Goal: Complete application form

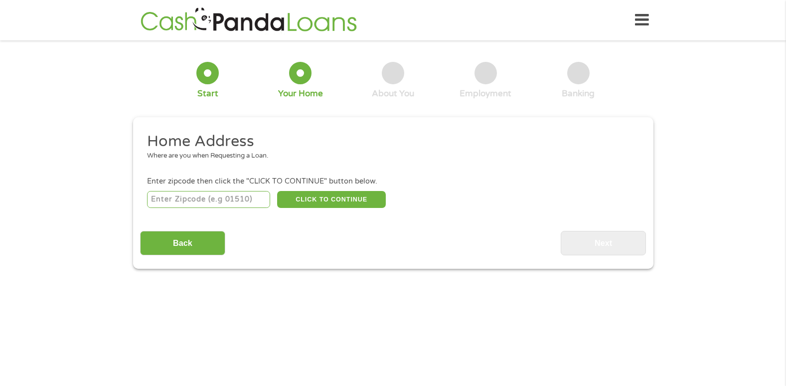
click at [235, 201] on input "number" at bounding box center [208, 199] width 123 height 17
type input "38655"
click at [334, 199] on button "CLICK TO CONTINUE" at bounding box center [331, 199] width 109 height 17
type input "38655"
type input "[GEOGRAPHIC_DATA]"
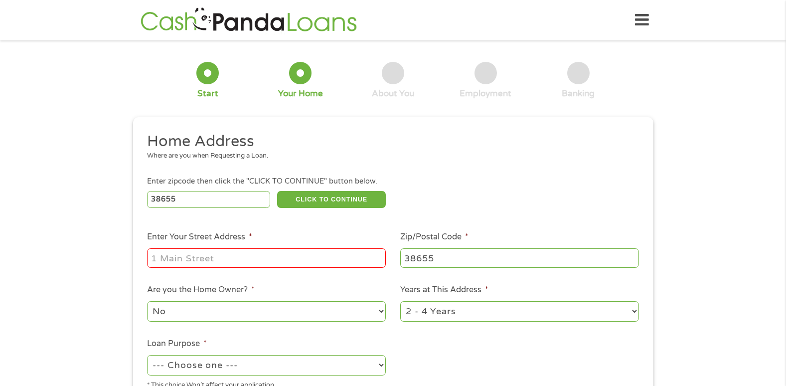
click at [233, 259] on input "Enter Your Street Address *" at bounding box center [266, 257] width 239 height 19
type input "[STREET_ADDRESS][PERSON_NAME][PERSON_NAME]"
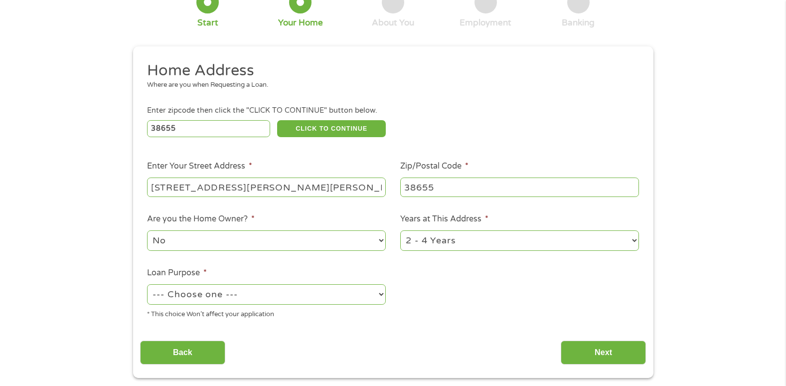
scroll to position [100, 0]
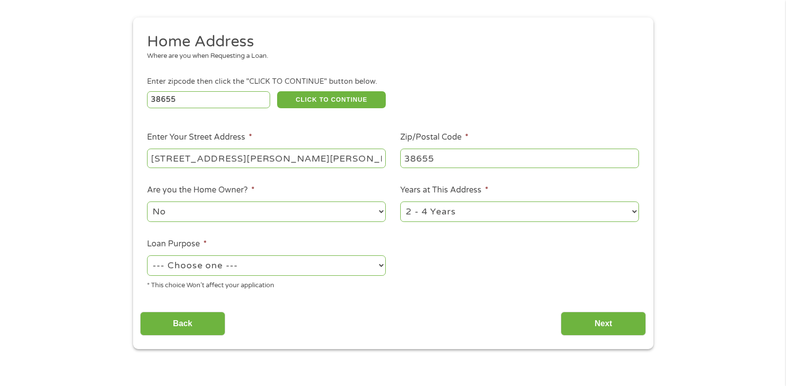
click at [230, 265] on select "--- Choose one --- Pay Bills Debt Consolidation Home Improvement Major Purchase…" at bounding box center [266, 265] width 239 height 20
click at [147, 255] on select "--- Choose one --- Pay Bills Debt Consolidation Home Improvement Major Purchase…" at bounding box center [266, 265] width 239 height 20
click at [382, 268] on select "--- Choose one --- Pay Bills Debt Consolidation Home Improvement Major Purchase…" at bounding box center [266, 265] width 239 height 20
select select "homeimprovement"
click at [147, 255] on select "--- Choose one --- Pay Bills Debt Consolidation Home Improvement Major Purchase…" at bounding box center [266, 265] width 239 height 20
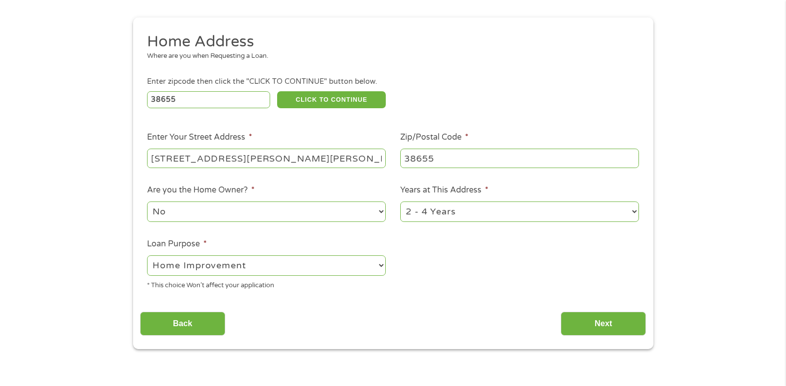
click at [462, 295] on ul "Home Address Where are you when Requesting a Loan. Enter zipcode then click the…" at bounding box center [393, 165] width 506 height 266
click at [592, 326] on input "Next" at bounding box center [602, 323] width 85 height 24
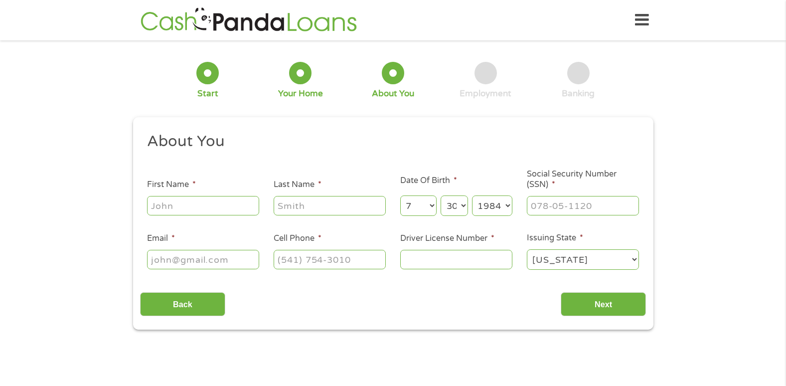
scroll to position [4, 4]
click at [199, 206] on input "First Name *" at bounding box center [203, 205] width 112 height 19
type input "[PERSON_NAME]"
type input "[EMAIL_ADDRESS][DOMAIN_NAME]"
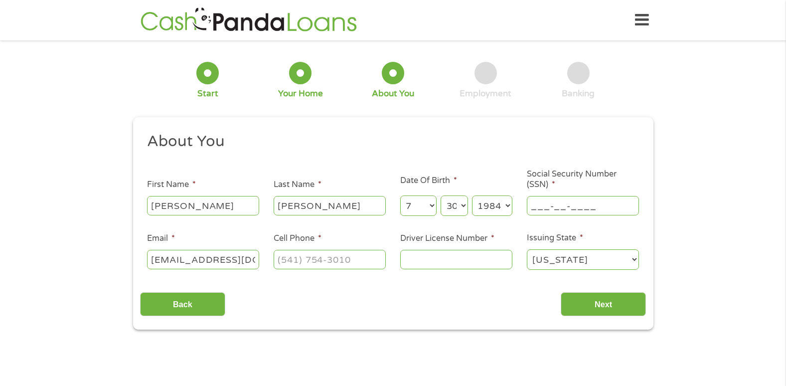
click at [529, 209] on input "___-__-____" at bounding box center [582, 205] width 112 height 19
type input "425-59-9470"
click at [304, 261] on input "(___) ___-____" at bounding box center [329, 259] width 112 height 19
type input "[PHONE_NUMBER]"
click at [435, 261] on input "Driver License Number *" at bounding box center [456, 259] width 112 height 19
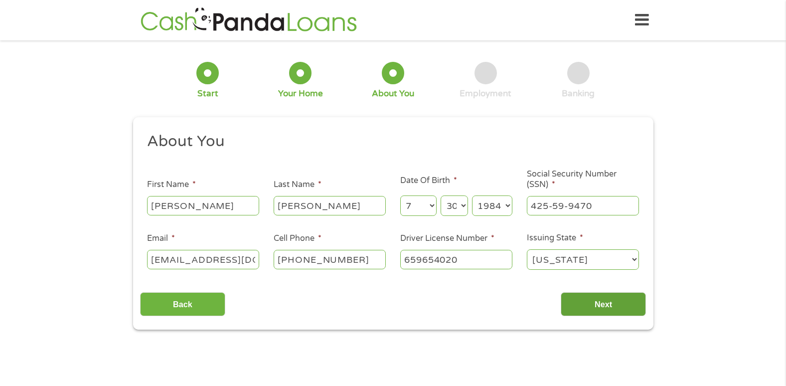
type input "659654020"
click at [577, 305] on input "Next" at bounding box center [602, 304] width 85 height 24
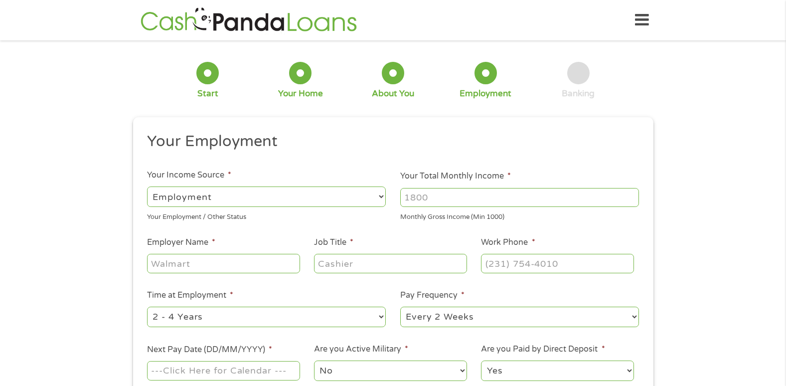
click at [214, 192] on select "--- Choose one --- Employment [DEMOGRAPHIC_DATA] Benefits" at bounding box center [266, 196] width 239 height 20
select select "selfEmployed"
click at [147, 186] on select "--- Choose one --- Employment [DEMOGRAPHIC_DATA] Benefits" at bounding box center [266, 196] width 239 height 20
click at [378, 199] on select "--- Choose one --- Employment [DEMOGRAPHIC_DATA] Benefits" at bounding box center [266, 196] width 239 height 20
click at [147, 186] on select "--- Choose one --- Employment [DEMOGRAPHIC_DATA] Benefits" at bounding box center [266, 196] width 239 height 20
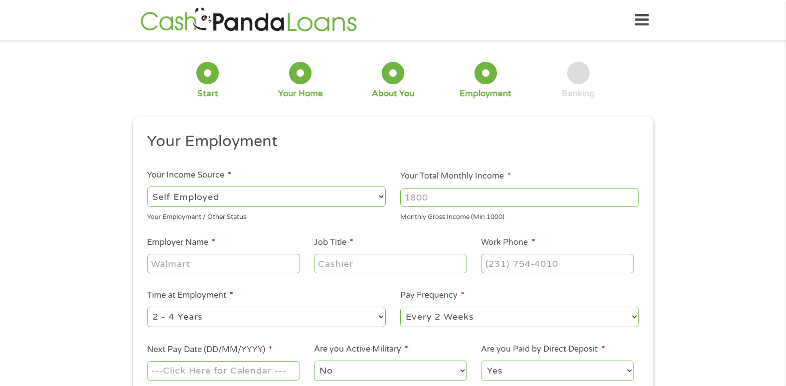
click at [465, 198] on input "Your Total Monthly Income *" at bounding box center [519, 197] width 239 height 19
type input "2800"
click at [178, 266] on input "Employer Name *" at bounding box center [223, 263] width 152 height 19
type input "NMRC"
click at [334, 267] on input "Job Title *" at bounding box center [390, 263] width 152 height 19
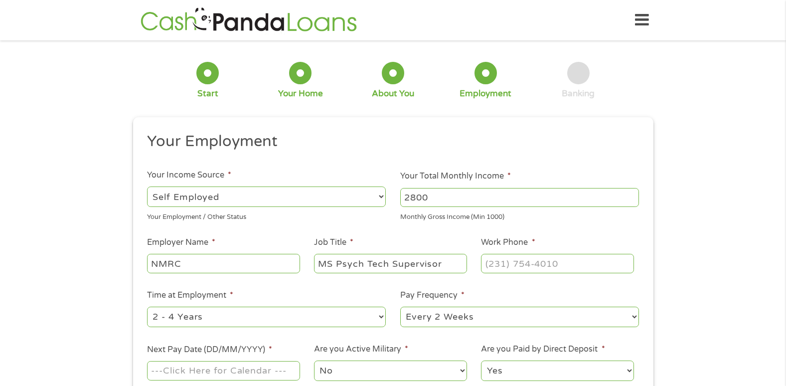
type input "MS Psych Tech Supervisor"
click at [493, 265] on input "(___) ___-____" at bounding box center [557, 263] width 152 height 19
type input "[PHONE_NUMBER]"
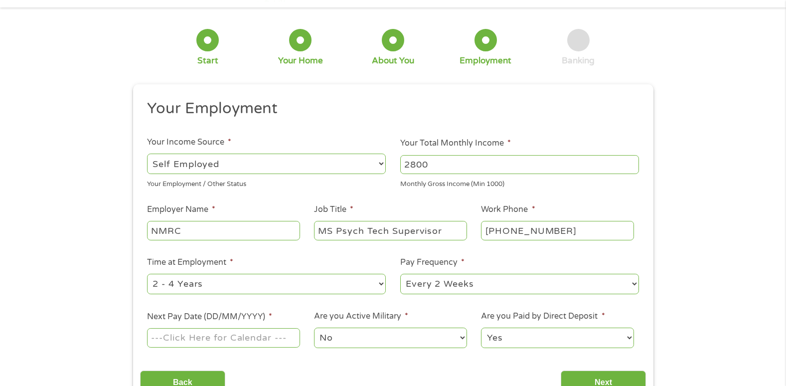
scroll to position [50, 0]
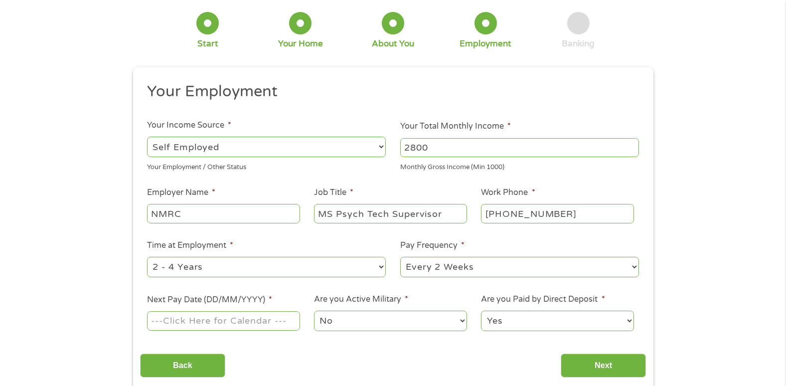
click at [226, 266] on select "--- Choose one --- 1 Year or less 1 - 2 Years 2 - 4 Years Over 4 Years" at bounding box center [266, 267] width 239 height 20
select select "60months"
click at [147, 257] on select "--- Choose one --- 1 Year or less 1 - 2 Years 2 - 4 Years Over 4 Years" at bounding box center [266, 267] width 239 height 20
click at [440, 270] on select "--- Choose one --- Every 2 Weeks Every Week Monthly Semi-Monthly" at bounding box center [519, 267] width 239 height 20
select select "semimonthly"
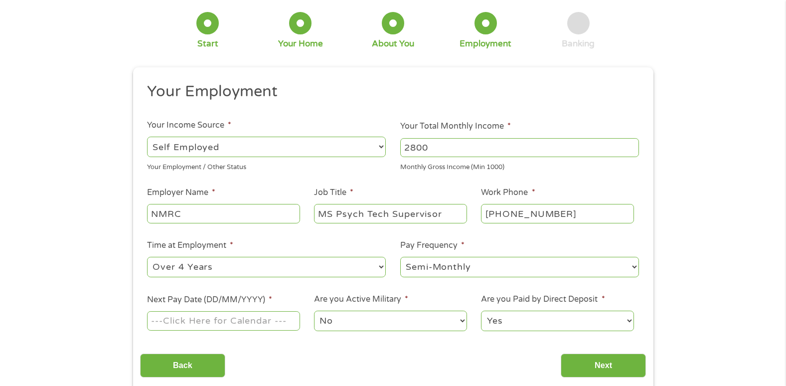
click at [400, 257] on select "--- Choose one --- Every 2 Weeks Every Week Monthly Semi-Monthly" at bounding box center [519, 267] width 239 height 20
click at [192, 320] on input "Next Pay Date (DD/MM/YYYY) *" at bounding box center [223, 320] width 152 height 19
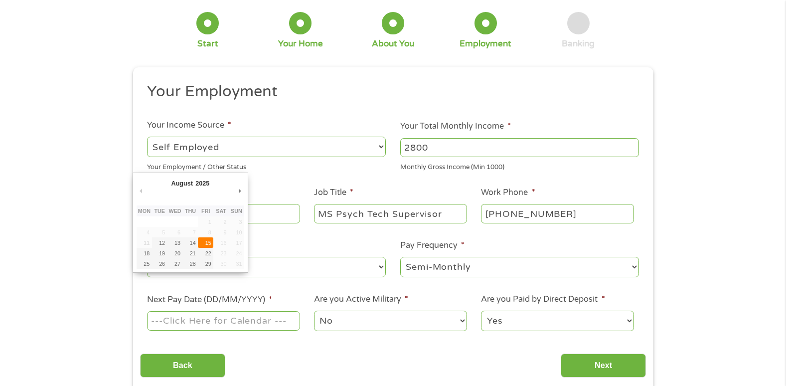
type input "[DATE]"
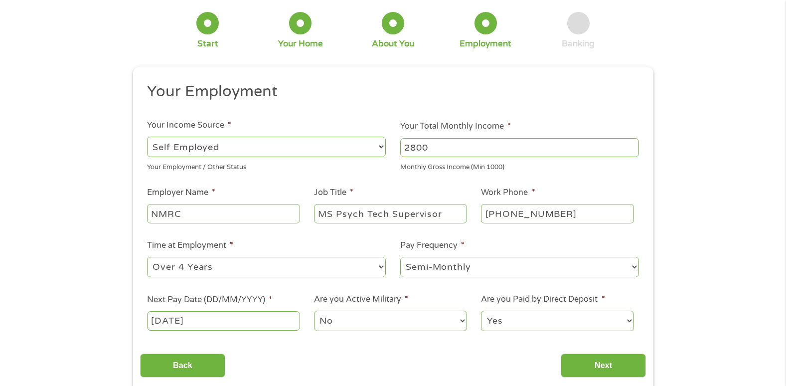
click at [342, 317] on select "No Yes" at bounding box center [390, 320] width 152 height 20
click at [516, 314] on select "Yes No" at bounding box center [557, 320] width 152 height 20
click at [450, 371] on div "Back Next" at bounding box center [393, 361] width 506 height 31
click at [599, 364] on input "Next" at bounding box center [602, 365] width 85 height 24
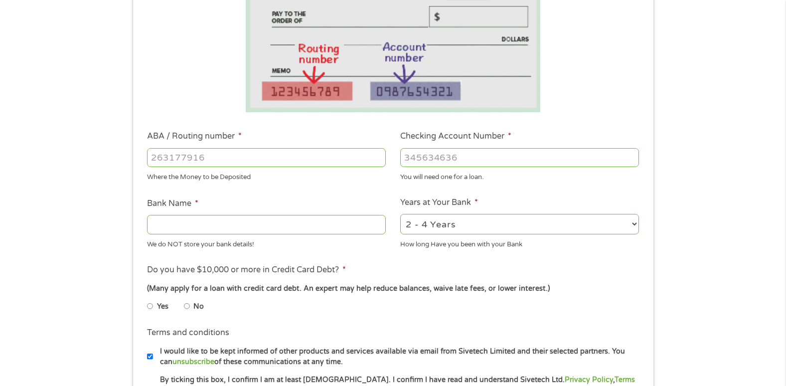
scroll to position [199, 0]
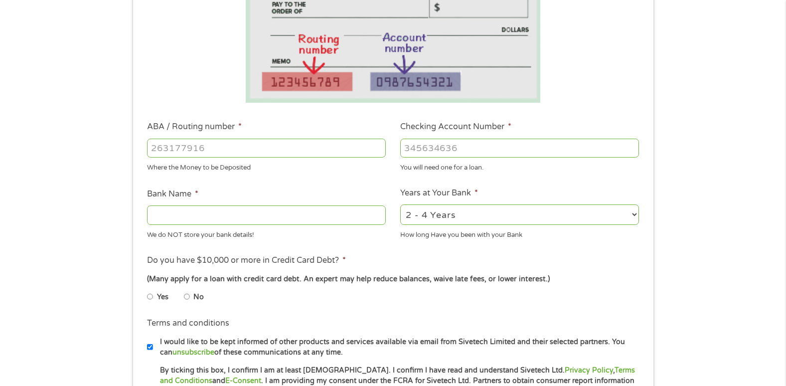
click at [213, 146] on input "ABA / Routing number *" at bounding box center [266, 147] width 239 height 19
type input "265377549"
type input "[US_STATE] FEDERAL CREDIT UNION"
type input "265377549"
click at [482, 145] on input "Checking Account Number *" at bounding box center [519, 147] width 239 height 19
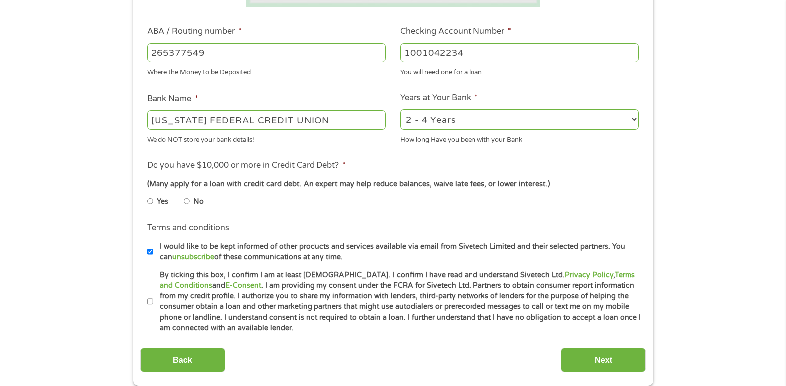
scroll to position [299, 0]
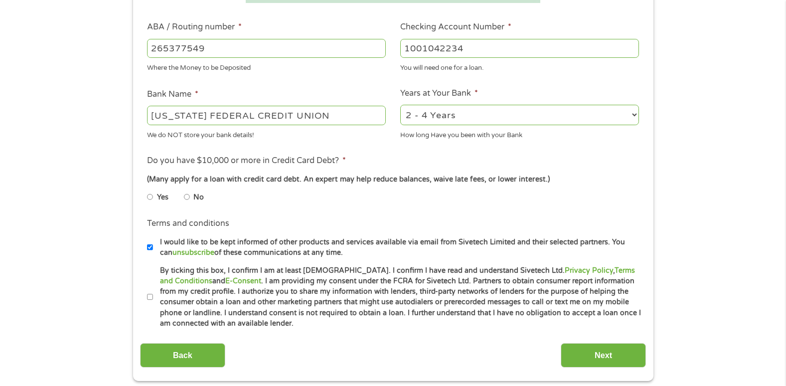
type input "1001042234"
click at [189, 198] on input "No" at bounding box center [187, 197] width 6 height 16
radio input "true"
click at [151, 294] on li "By ticking this box, I confirm I am at least [DEMOGRAPHIC_DATA]. I confirm I ha…" at bounding box center [396, 297] width 499 height 64
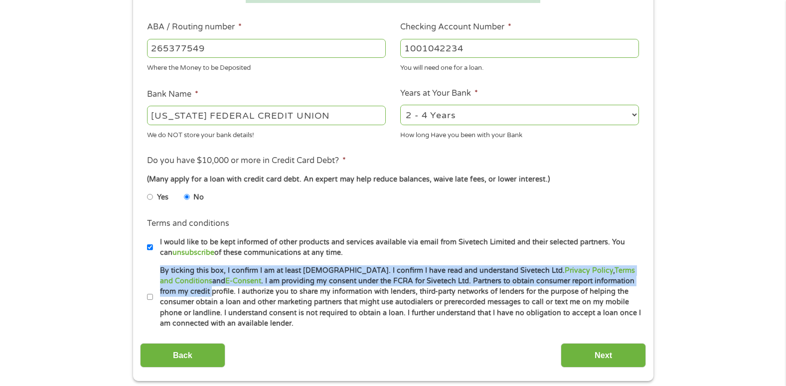
click at [148, 297] on input "By ticking this box, I confirm I am at least [DEMOGRAPHIC_DATA]. I confirm I ha…" at bounding box center [150, 297] width 6 height 16
checkbox input "true"
click at [598, 354] on input "Next" at bounding box center [602, 355] width 85 height 24
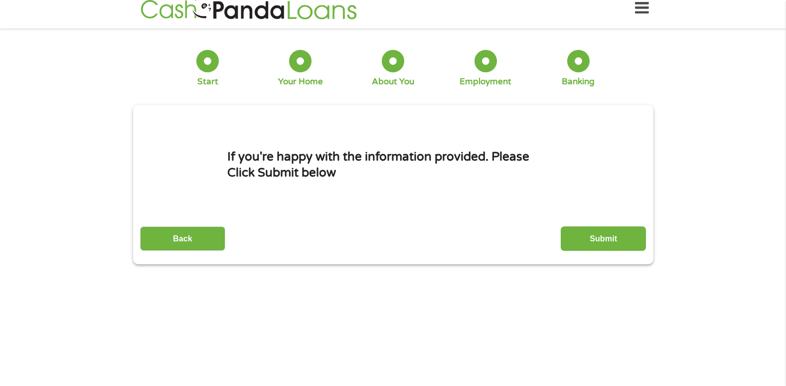
scroll to position [0, 0]
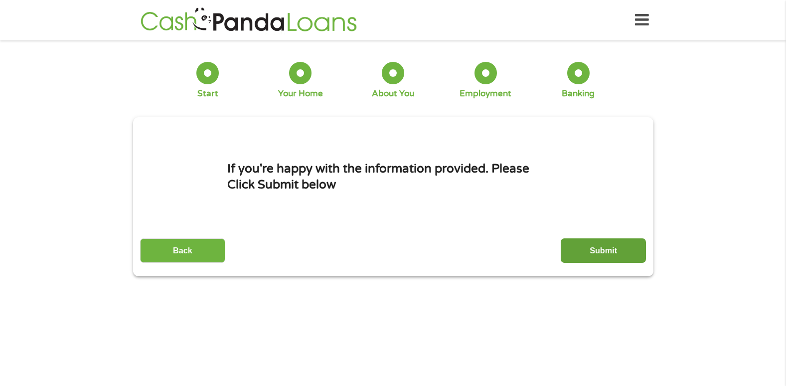
click at [599, 248] on input "Submit" at bounding box center [602, 250] width 85 height 24
